Goal: Task Accomplishment & Management: Manage account settings

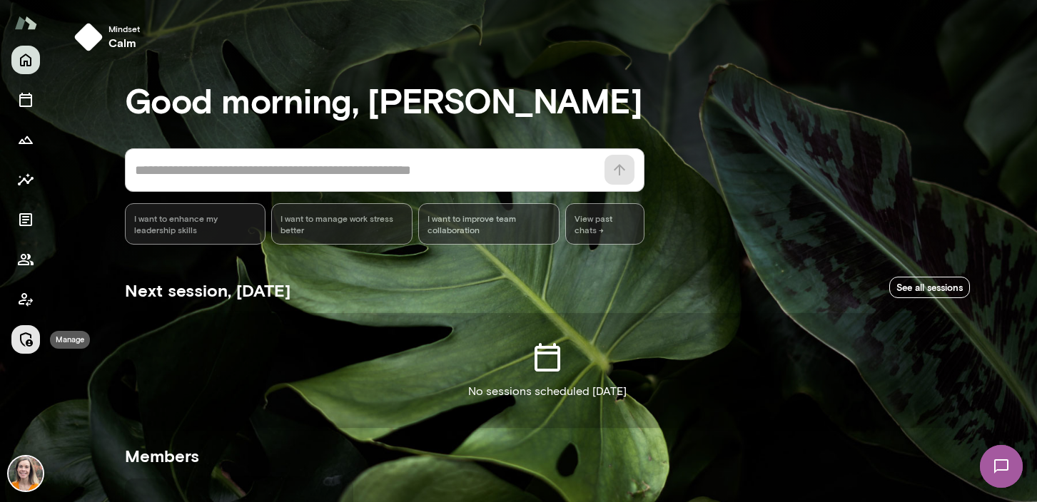
click at [25, 340] on icon "Manage" at bounding box center [25, 339] width 17 height 17
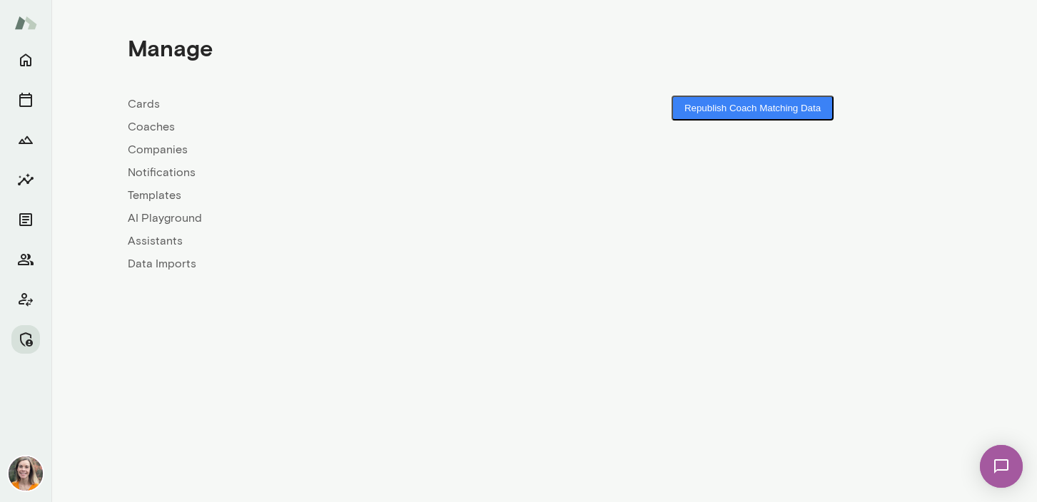
click at [148, 126] on link "Coaches" at bounding box center [336, 126] width 417 height 17
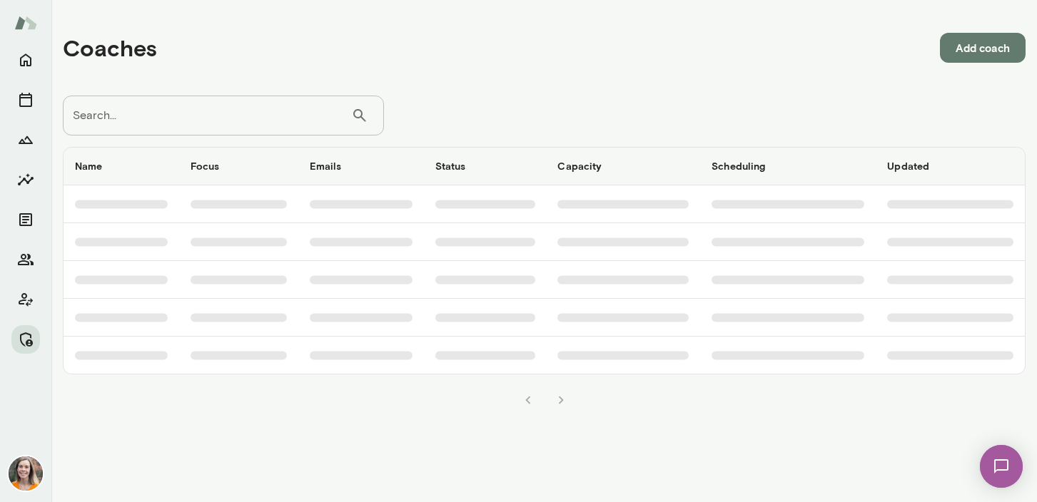
click at [220, 123] on input "Search..." at bounding box center [207, 116] width 288 height 40
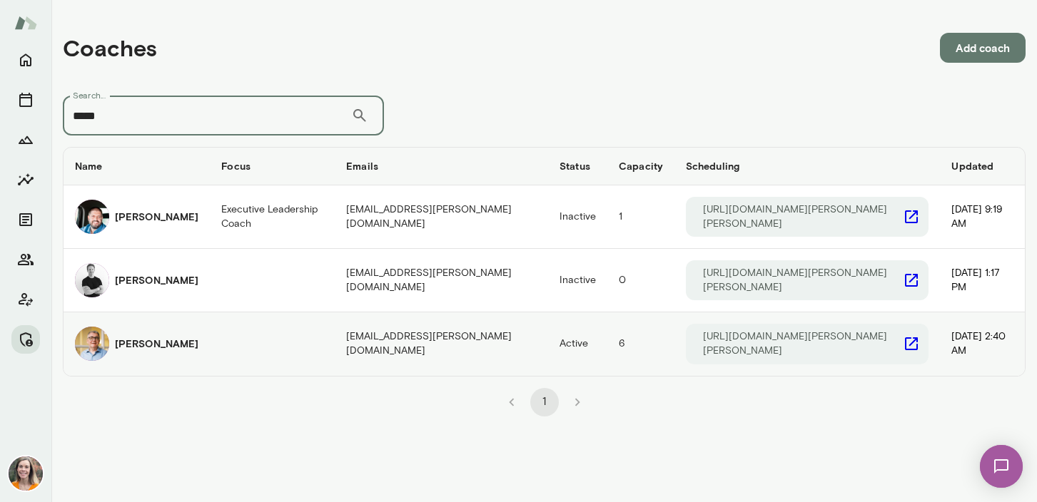
type input "*****"
click at [147, 339] on h6 "[PERSON_NAME]" at bounding box center [156, 344] width 83 height 14
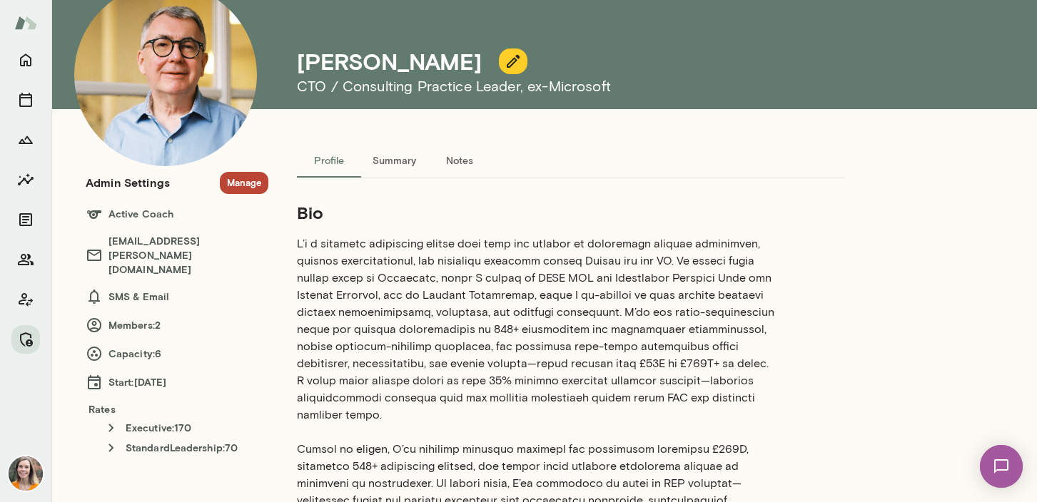
scroll to position [69, 0]
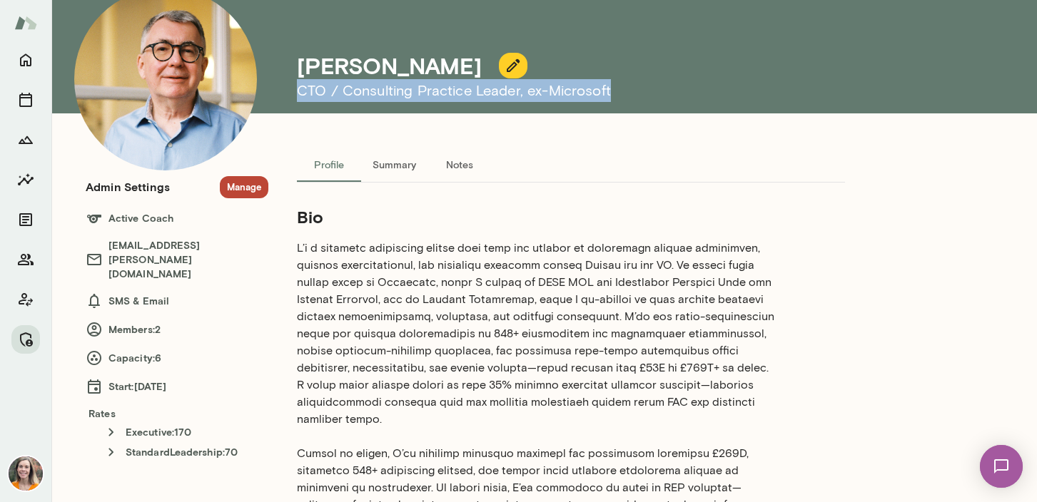
drag, startPoint x: 623, startPoint y: 88, endPoint x: 296, endPoint y: 92, distance: 326.8
click at [296, 92] on div "[PERSON_NAME] CTO / Consulting Practice Leader , ex-Microsoft" at bounding box center [502, 22] width 856 height 183
copy h6 "CTO / Consulting Practice Leader , ex-Microsoft"
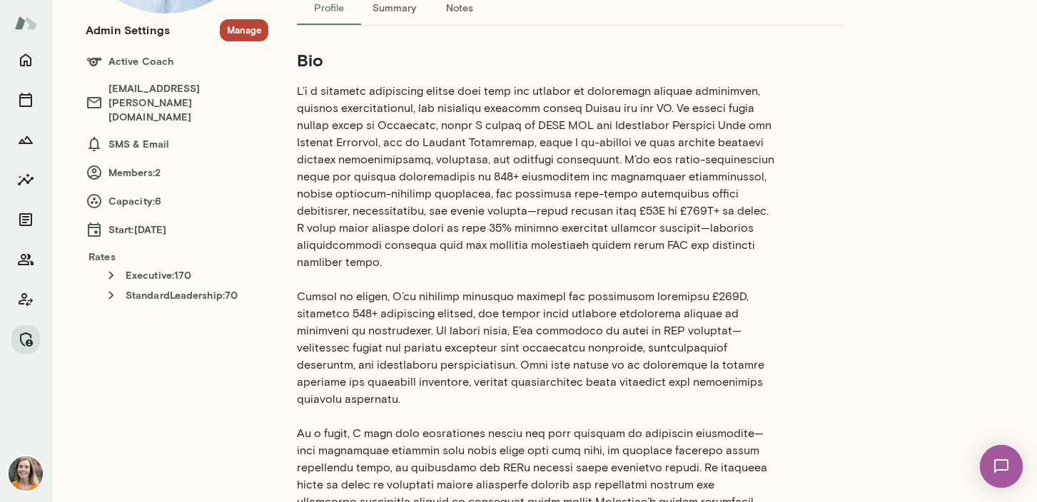
scroll to position [0, 0]
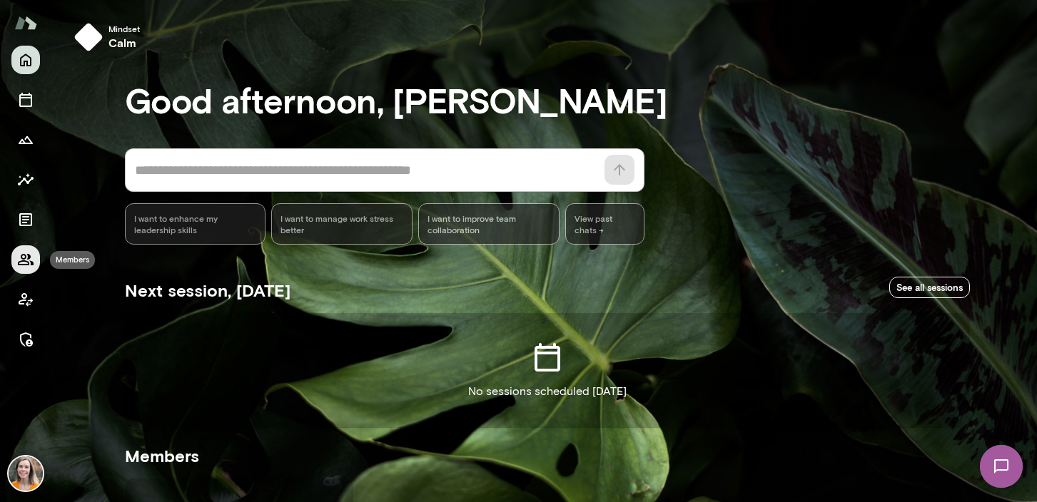
click at [24, 258] on icon "Members" at bounding box center [26, 259] width 16 height 11
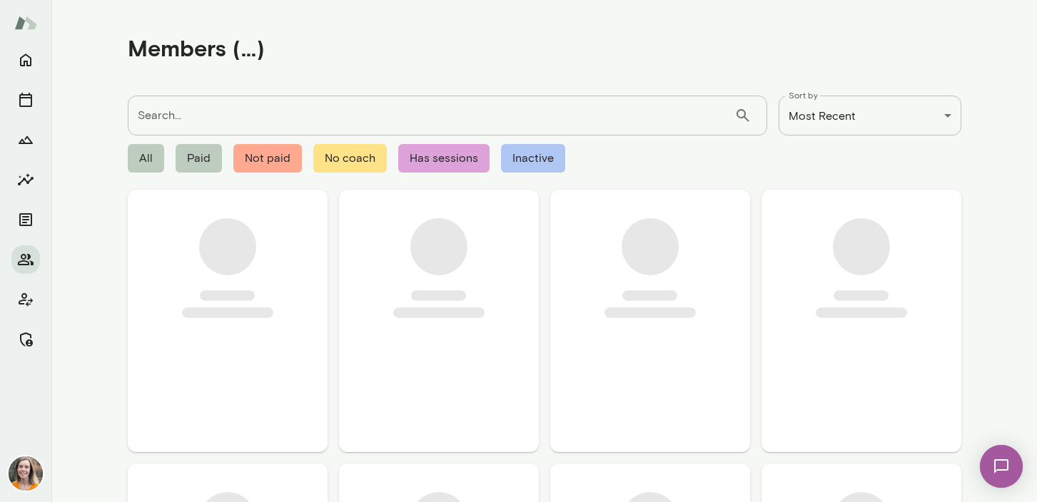
click at [168, 116] on input "Search..." at bounding box center [431, 116] width 606 height 40
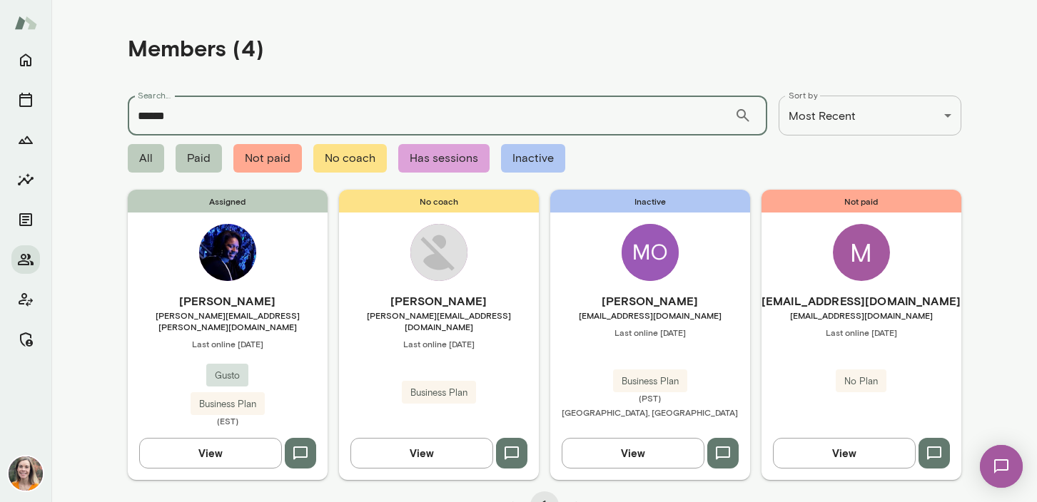
type input "******"
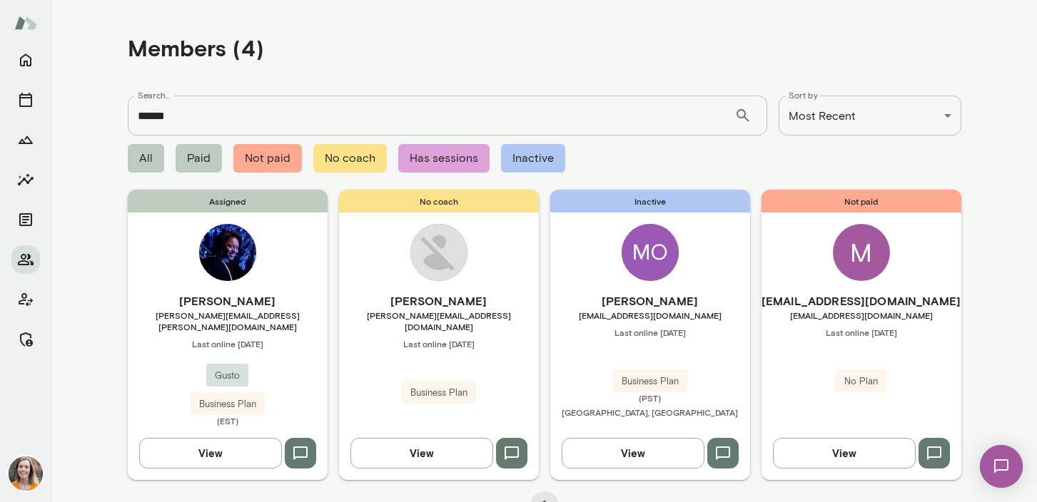
click at [283, 320] on span "monique.jackson@gusto.com" at bounding box center [228, 321] width 200 height 23
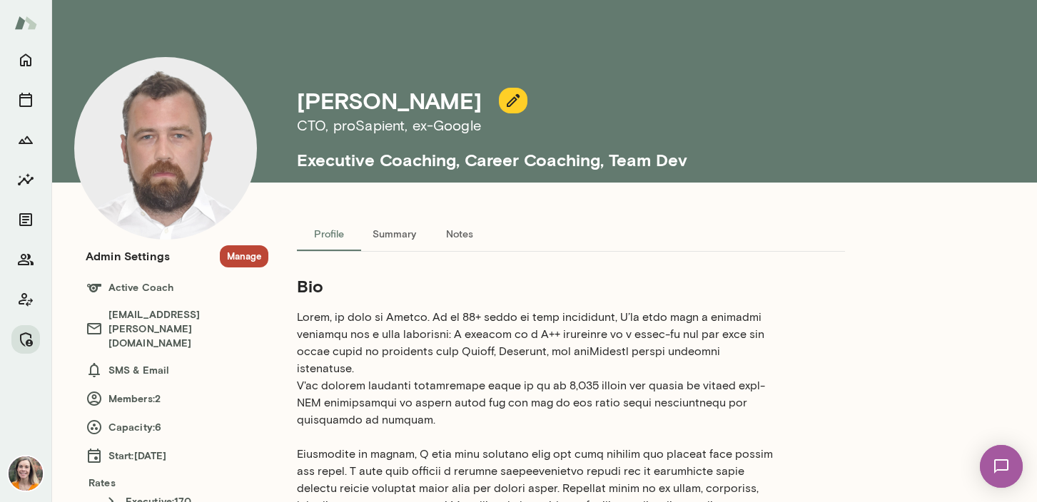
click at [240, 257] on button "Manage" at bounding box center [244, 256] width 49 height 22
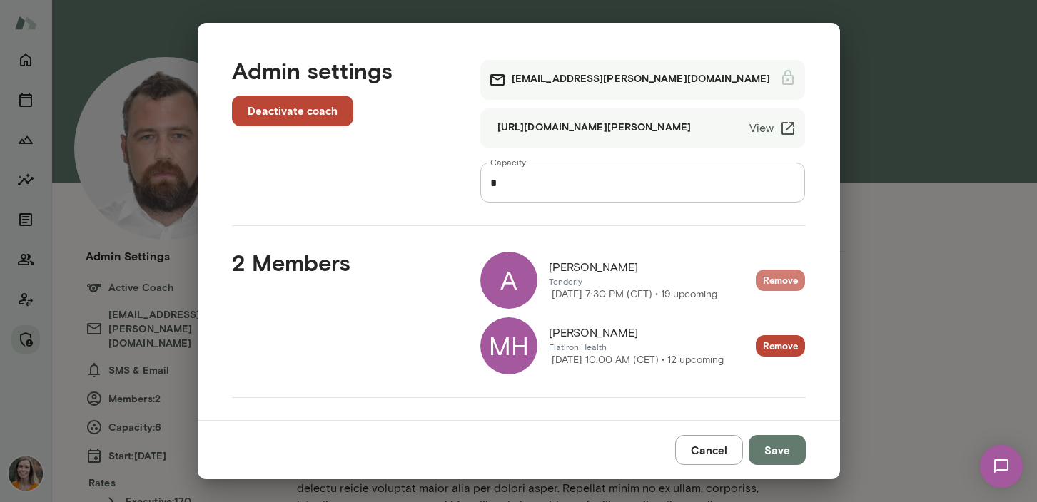
click at [780, 279] on button "Remove" at bounding box center [780, 281] width 49 height 22
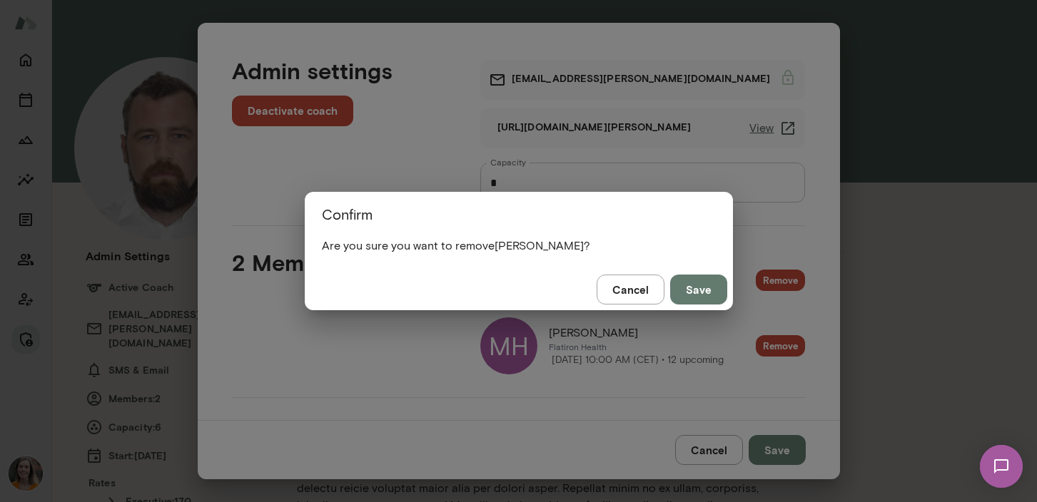
click at [698, 292] on button "Save" at bounding box center [698, 290] width 57 height 30
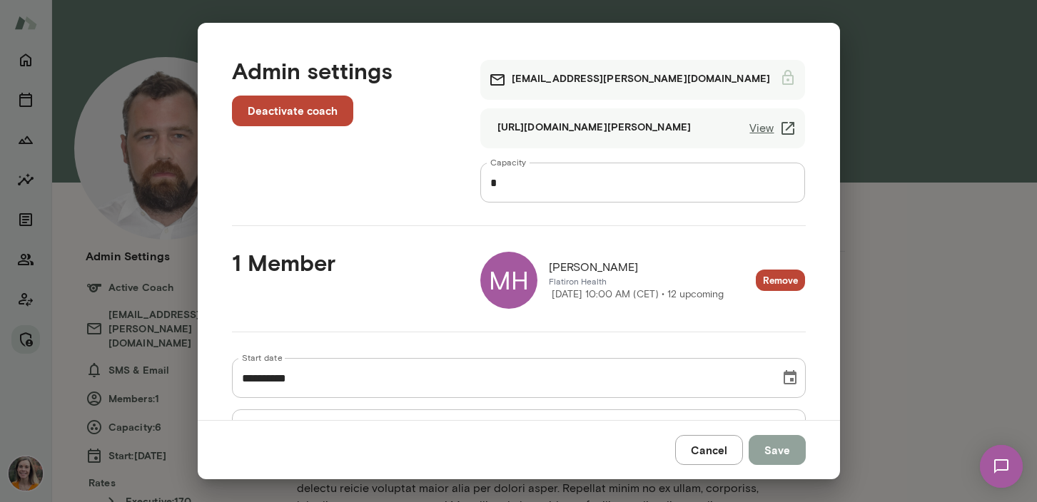
click at [772, 452] on button "Save" at bounding box center [776, 450] width 57 height 30
